Goal: Information Seeking & Learning: Learn about a topic

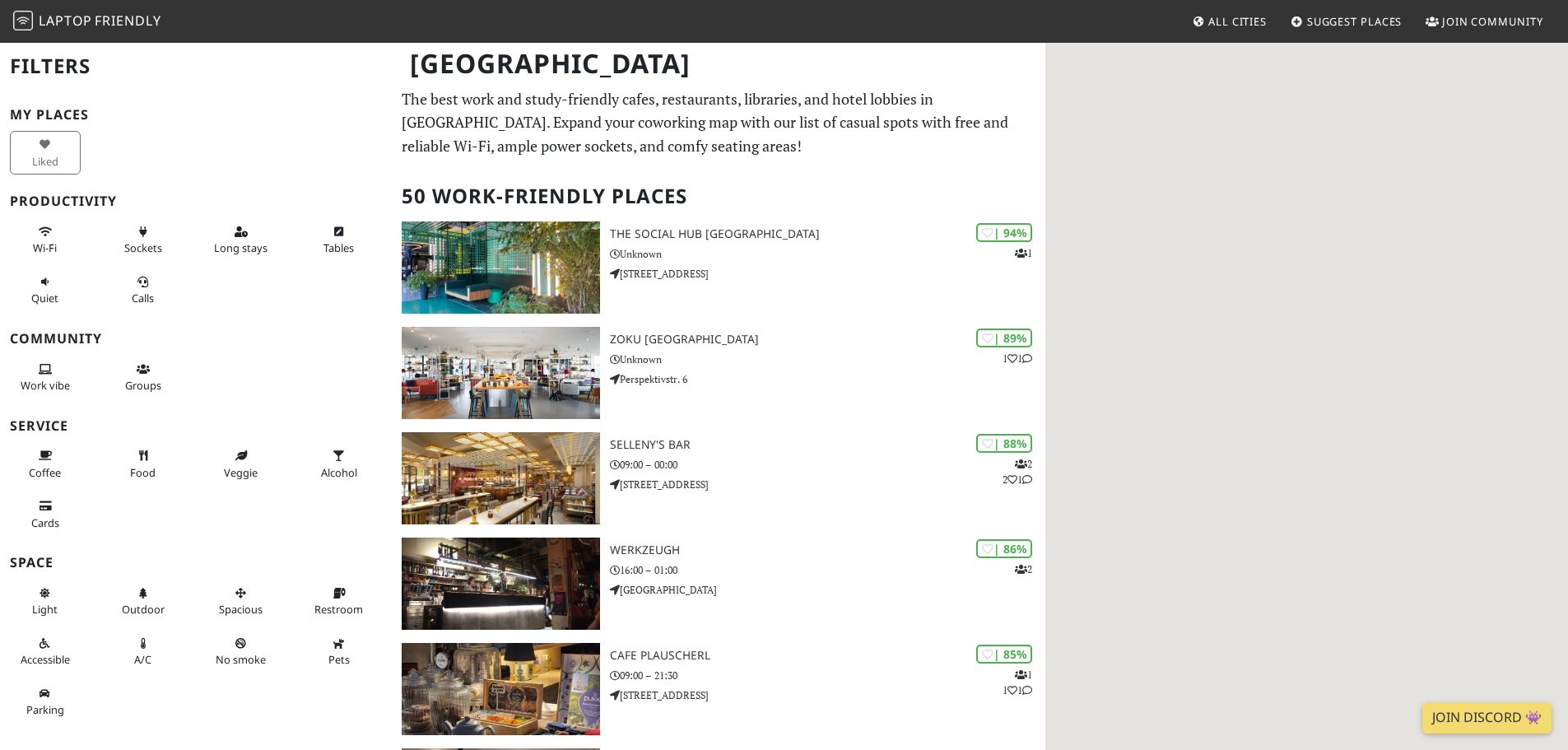
click at [730, 133] on p "The best work and study-friendly cafes, restaurants, libraries, and hotel lobbi…" at bounding box center [718, 122] width 634 height 71
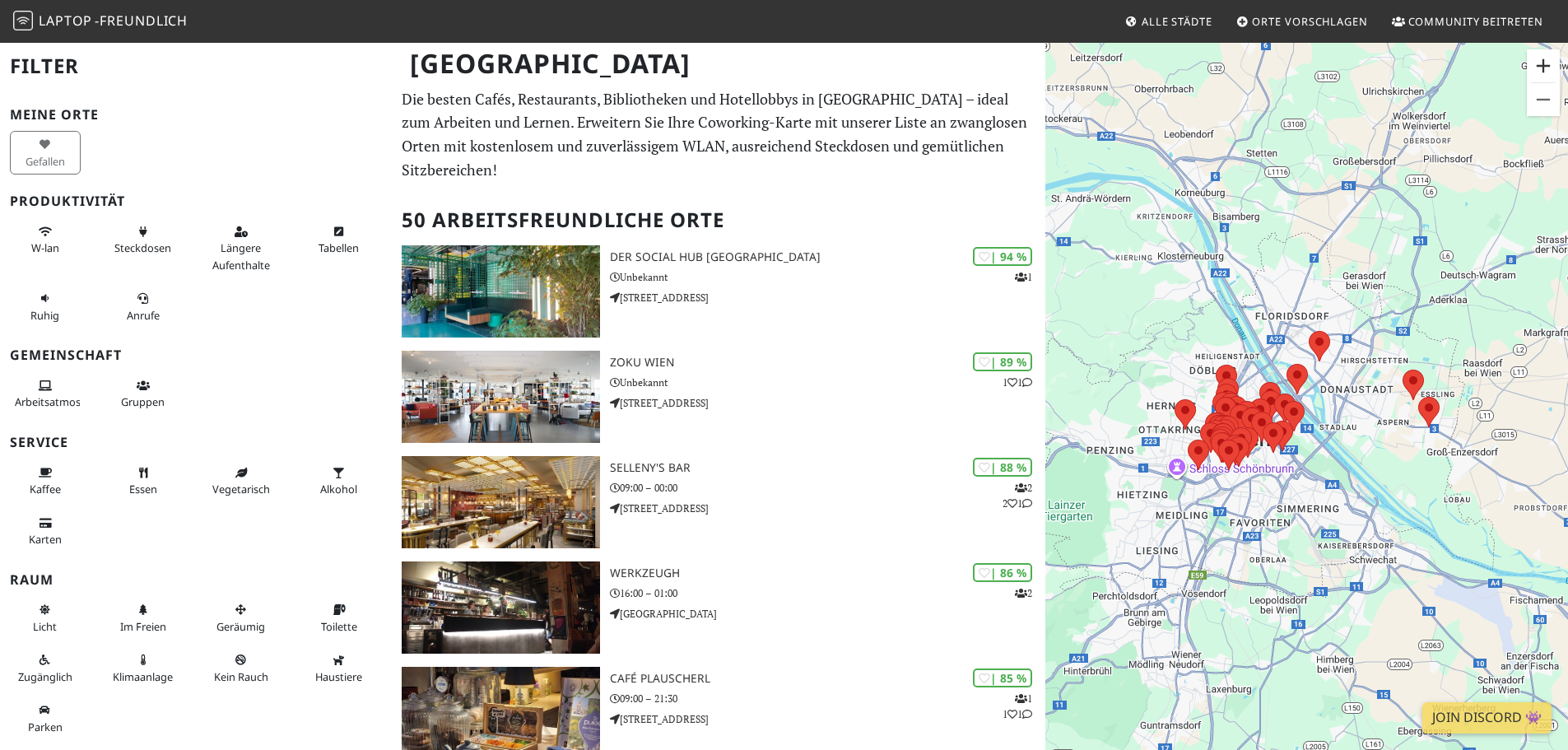
click at [1545, 66] on button "Vergrößern" at bounding box center [1543, 65] width 33 height 33
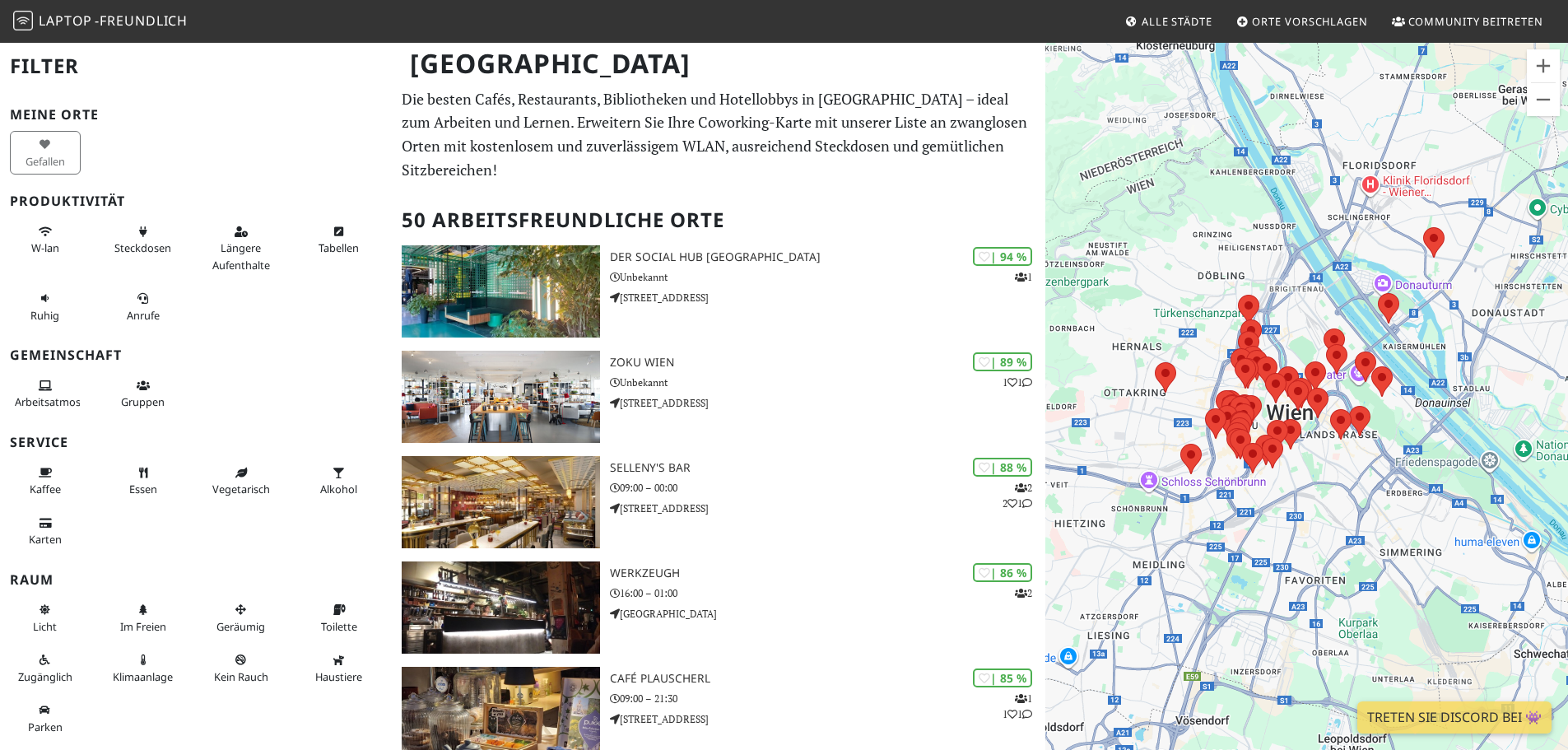
drag, startPoint x: 1193, startPoint y: 601, endPoint x: 1299, endPoint y: 548, distance: 118.5
click at [1299, 548] on div at bounding box center [1307, 416] width 523 height 750
click at [1547, 62] on button "Vergrößern" at bounding box center [1543, 65] width 33 height 33
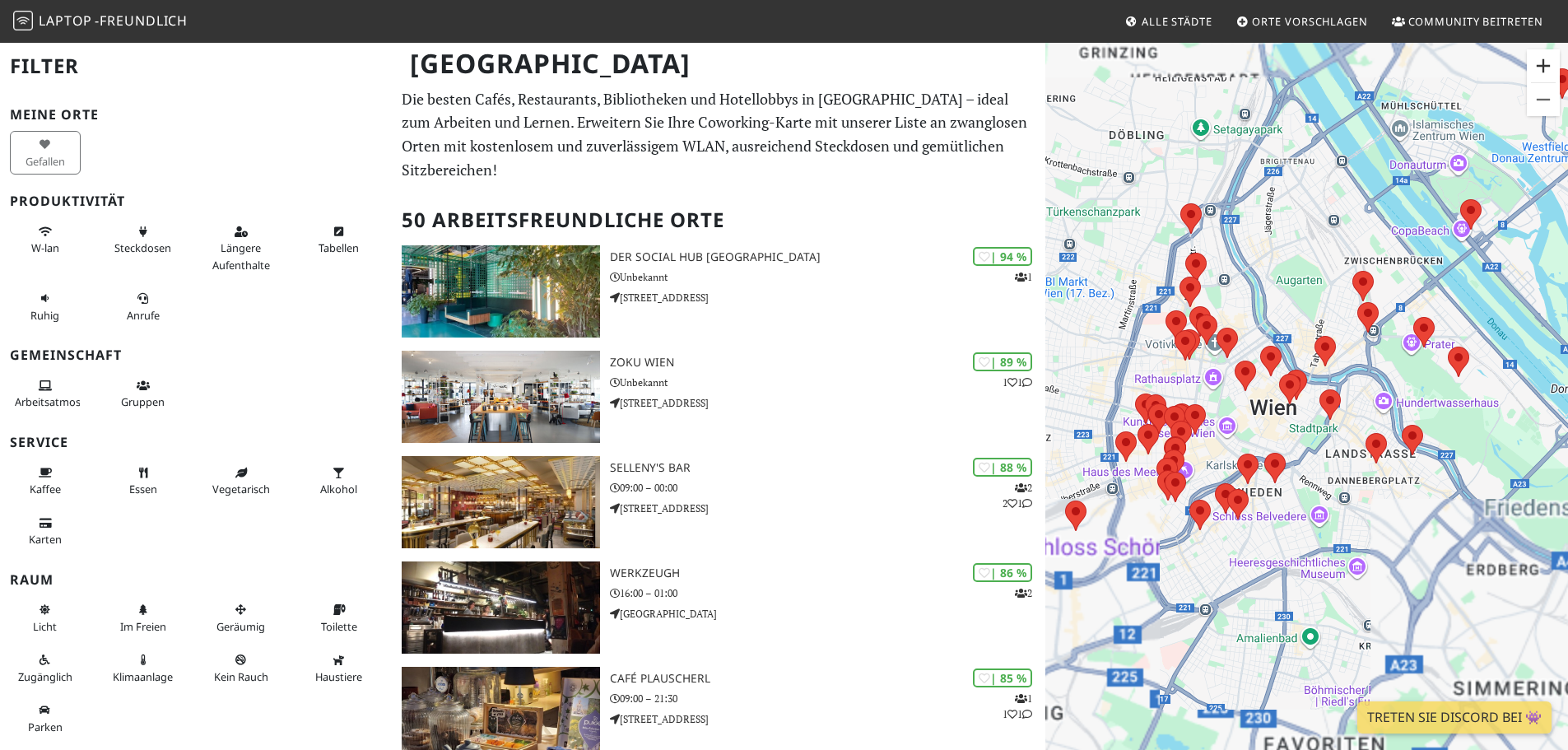
click at [1547, 62] on button "Vergrößern" at bounding box center [1543, 65] width 33 height 33
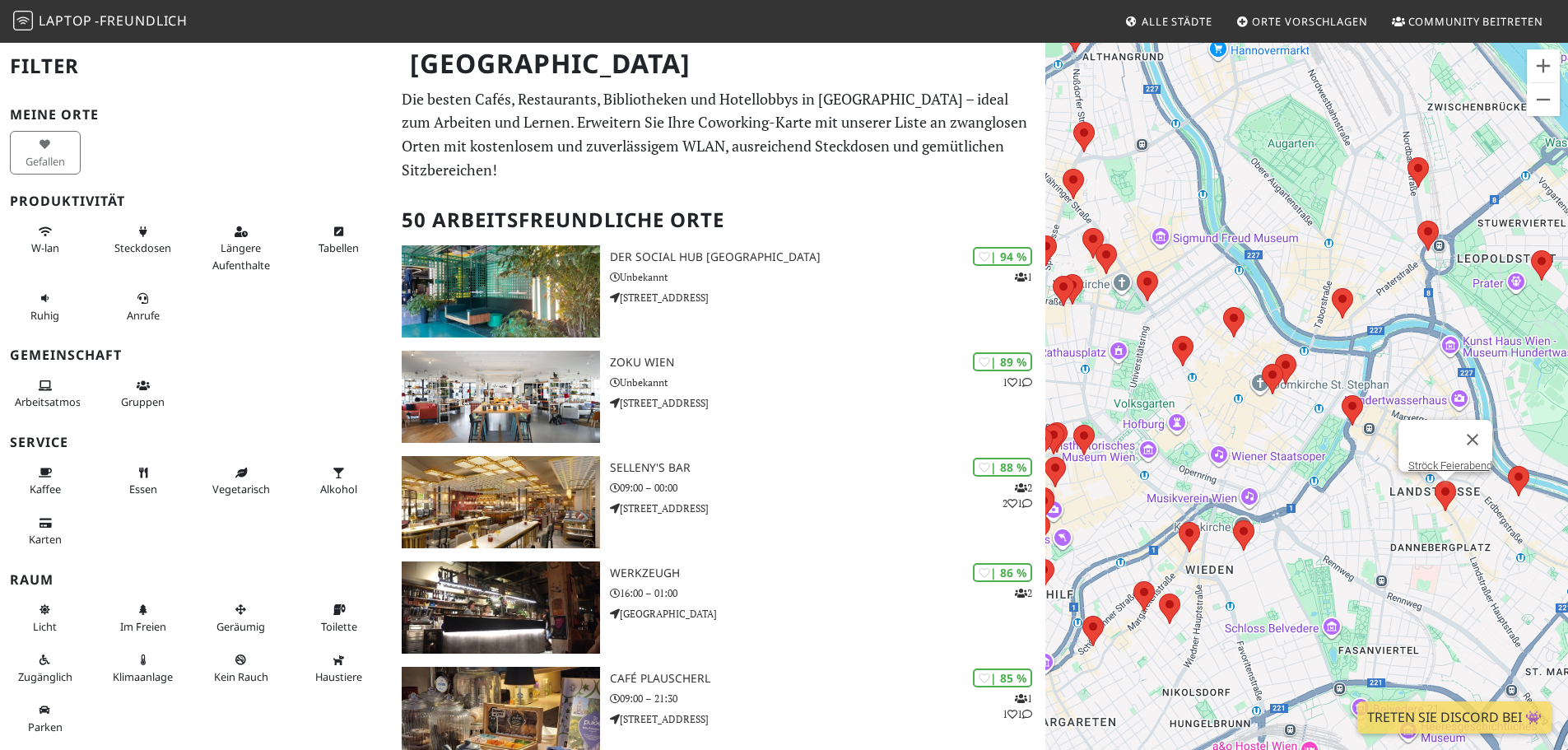
click at [1434, 481] on area at bounding box center [1434, 481] width 0 height 0
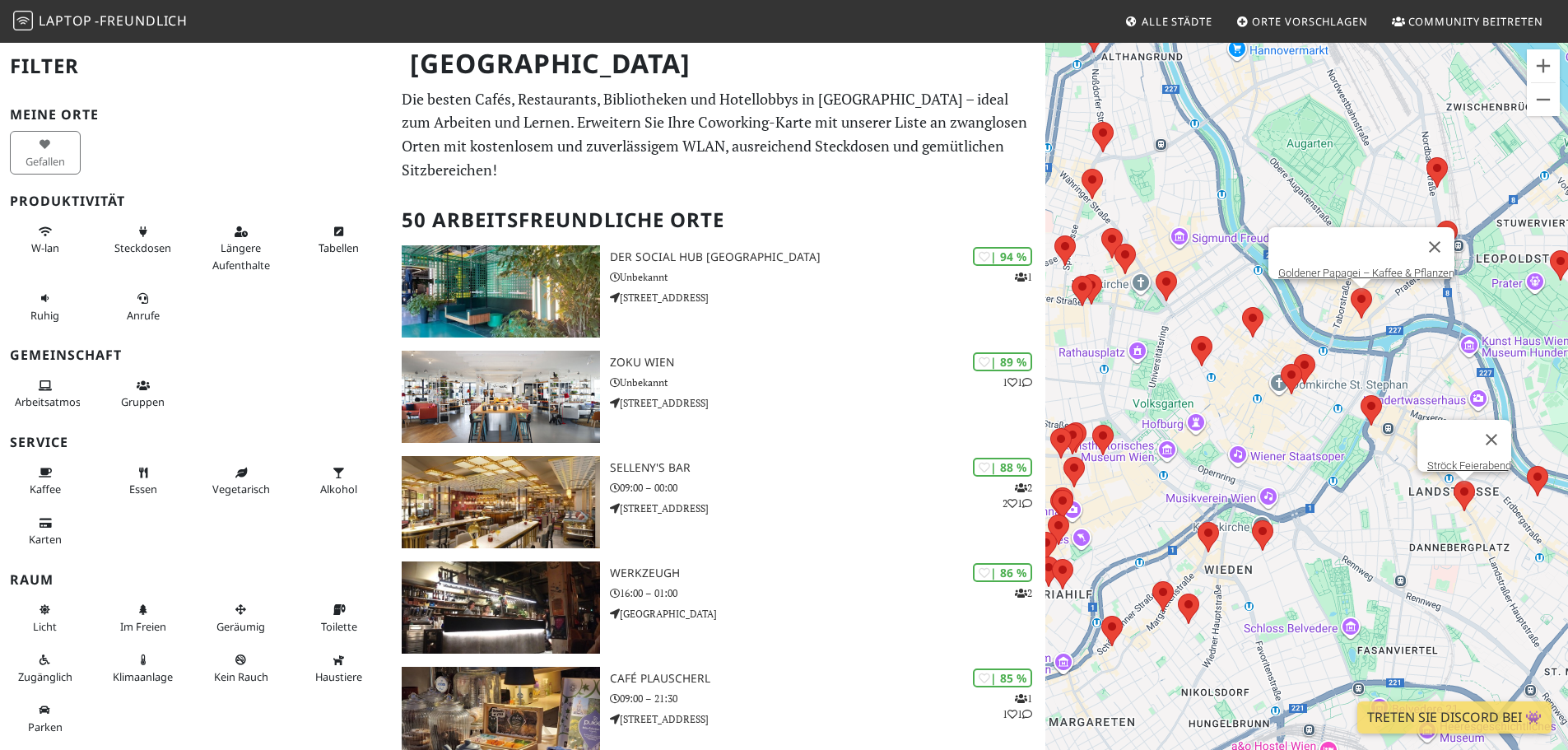
click at [1350, 288] on area at bounding box center [1350, 288] width 0 height 0
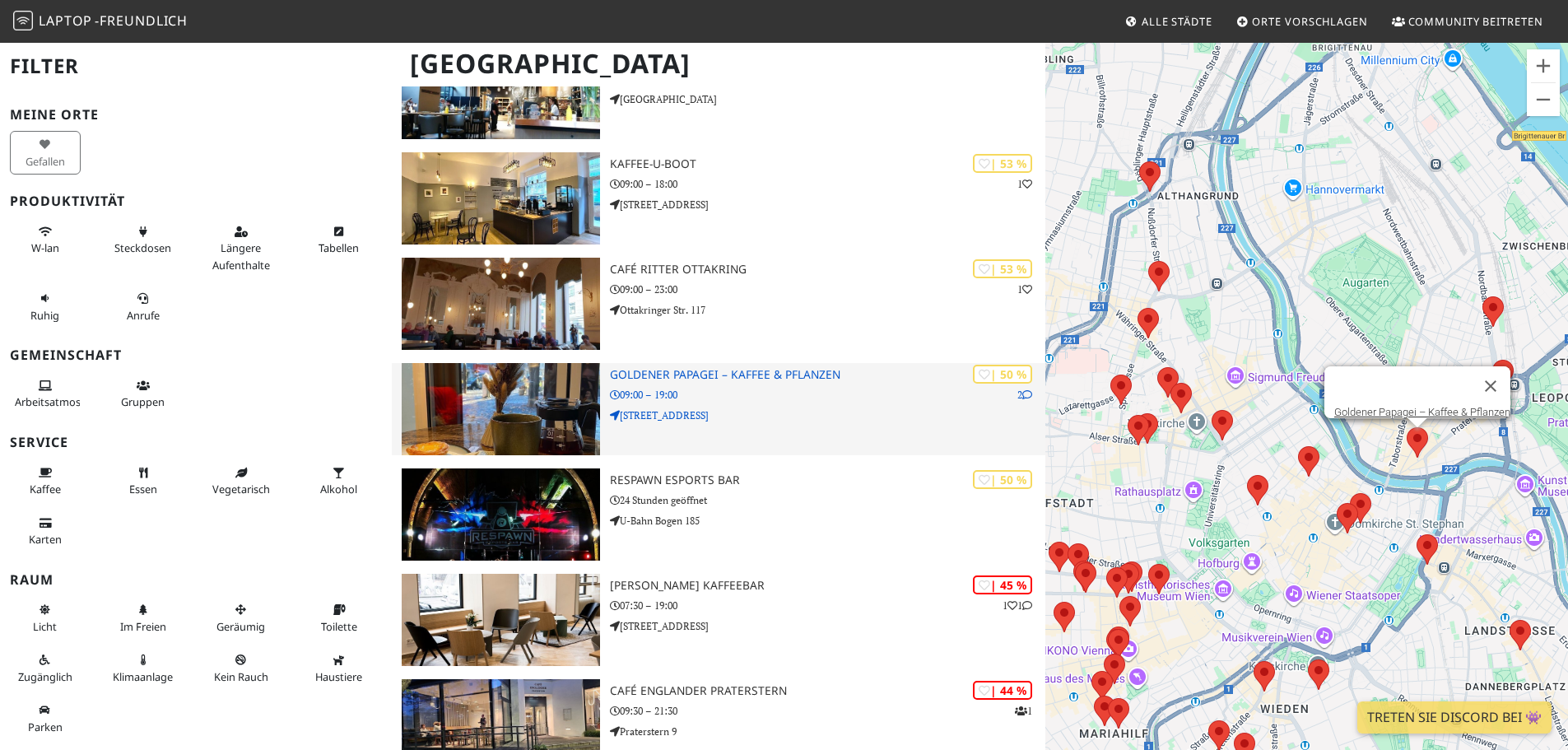
click at [549, 437] on img at bounding box center [501, 409] width 198 height 92
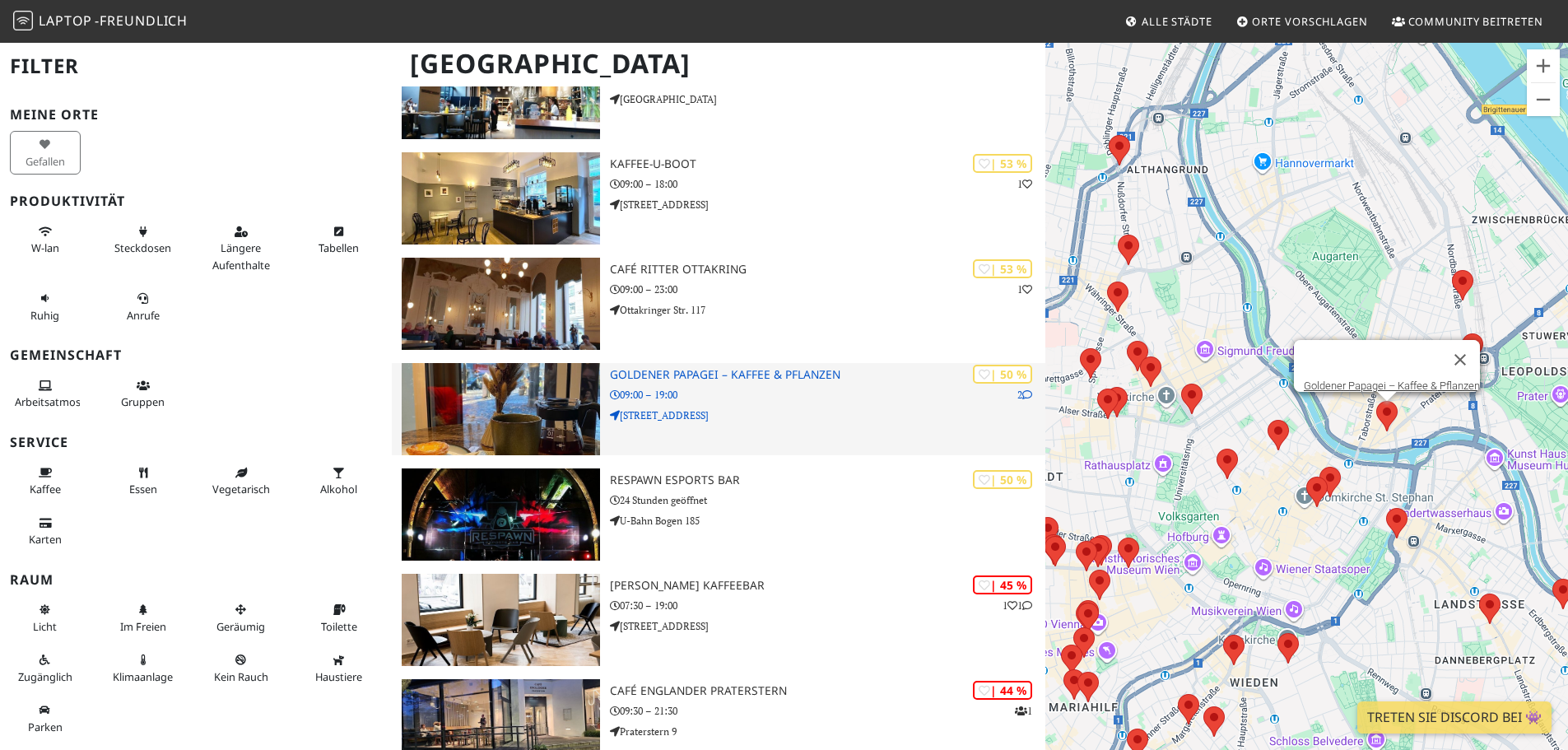
drag, startPoint x: 1300, startPoint y: 433, endPoint x: 928, endPoint y: 405, distance: 373.1
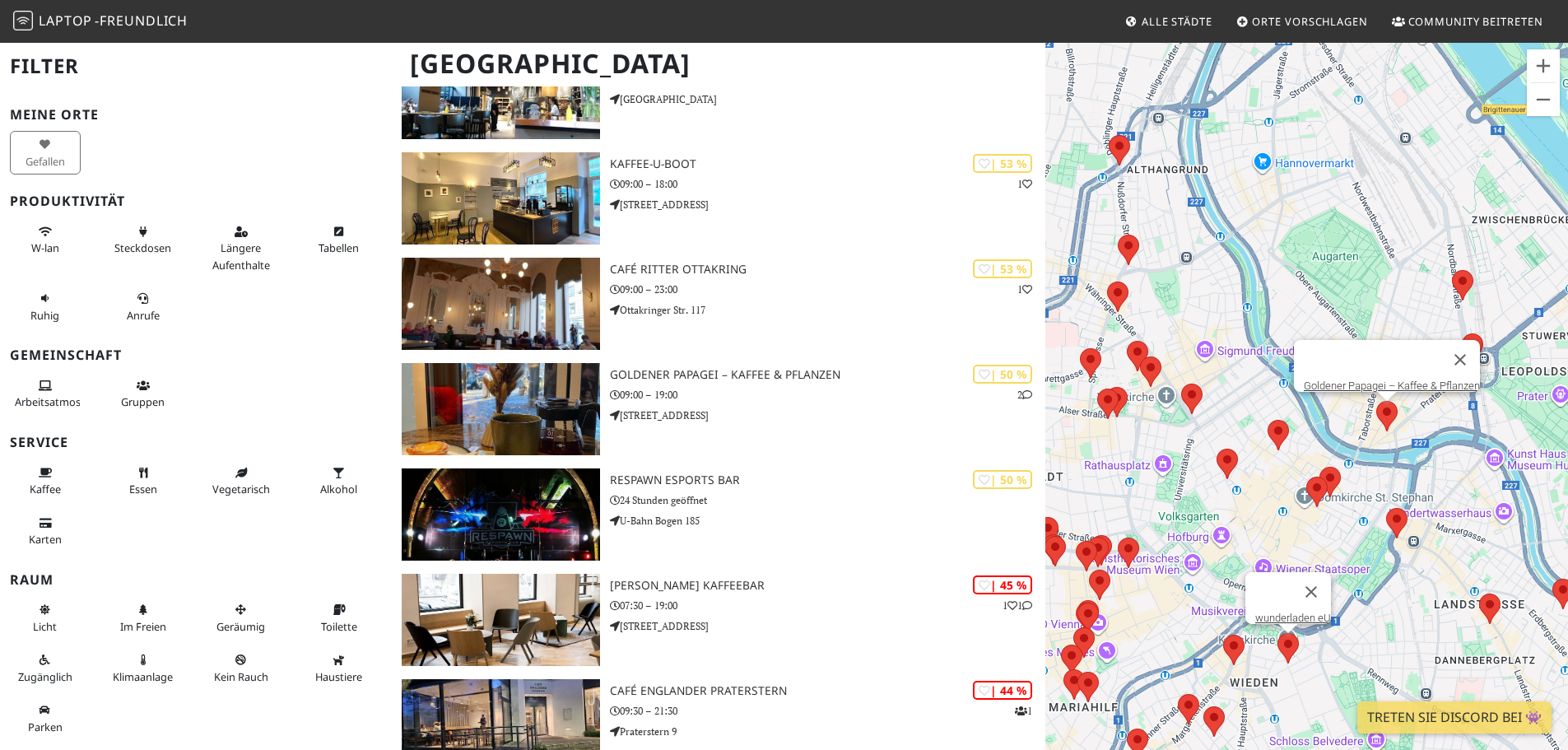
click at [1278, 633] on area at bounding box center [1278, 633] width 0 height 0
